Goal: Find specific page/section: Find specific page/section

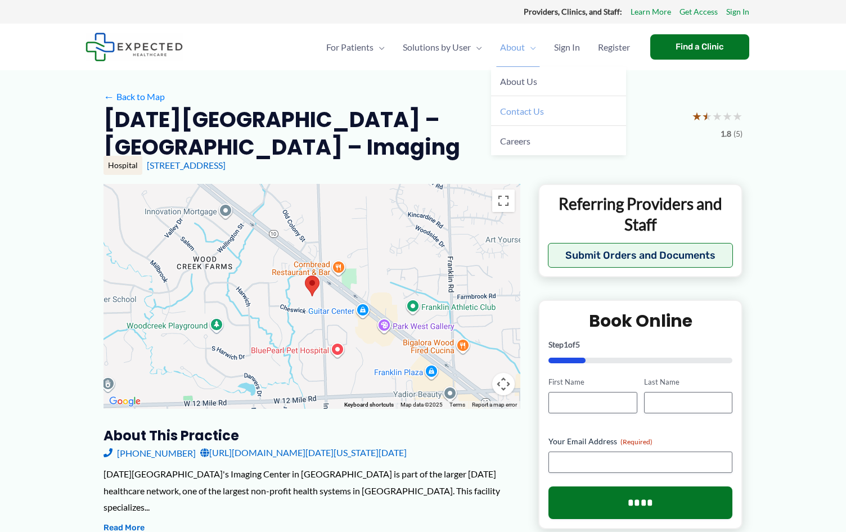
click at [518, 110] on span "Contact Us" at bounding box center [522, 111] width 44 height 11
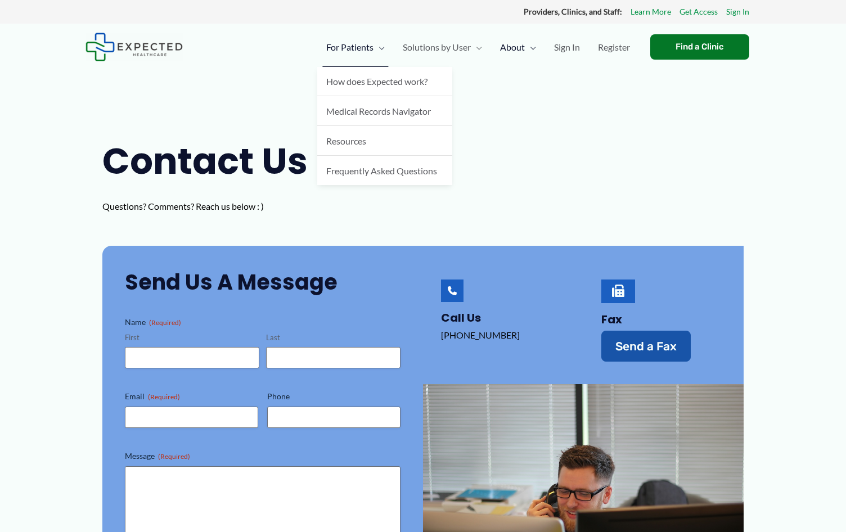
click at [378, 45] on span "Menu Toggle" at bounding box center [379, 47] width 11 height 39
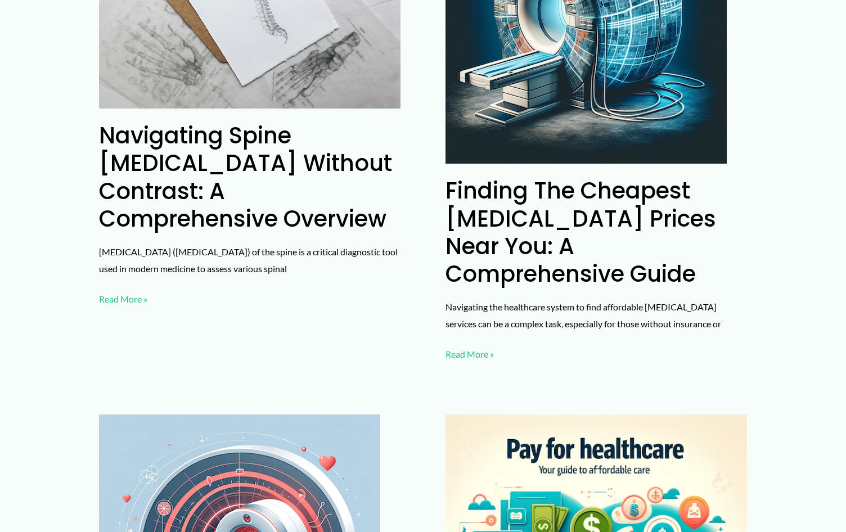
scroll to position [2026, 0]
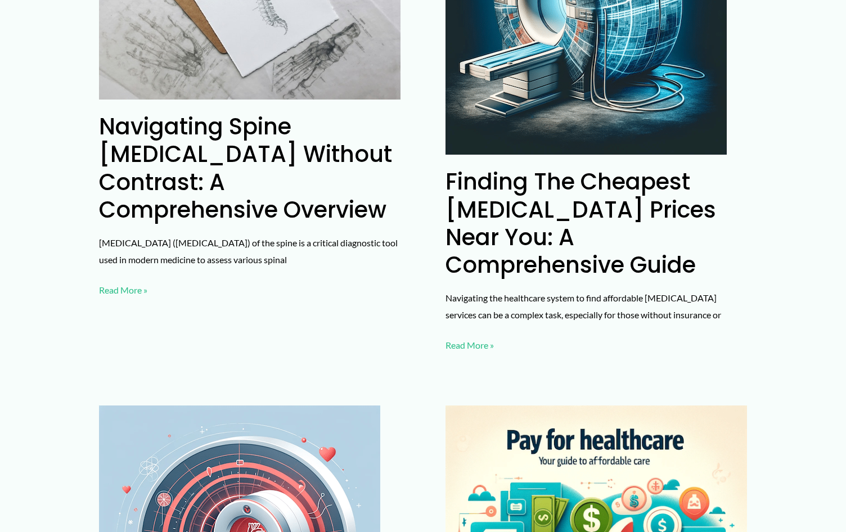
click at [47, 185] on div "Filter posts by category All Finding Imaging Study Healthcare Without Insurance…" at bounding box center [423, 491] width 846 height 4894
